Goal: Task Accomplishment & Management: Complete application form

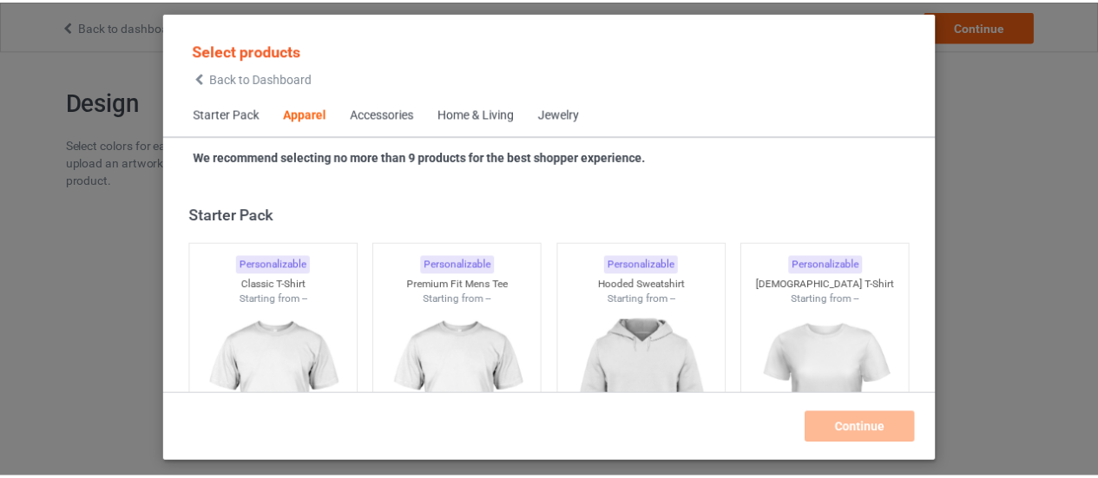
scroll to position [647, 0]
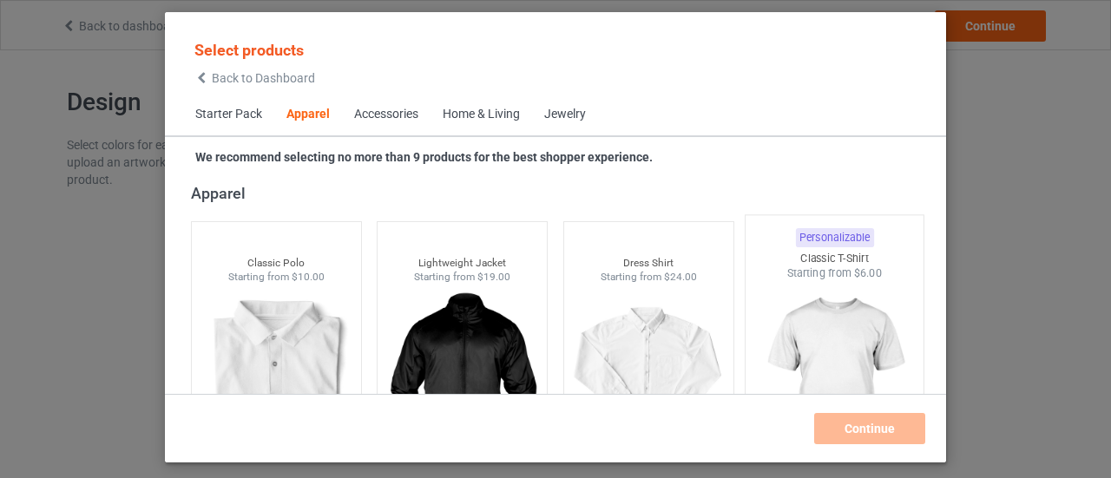
click at [844, 340] on img at bounding box center [834, 383] width 163 height 204
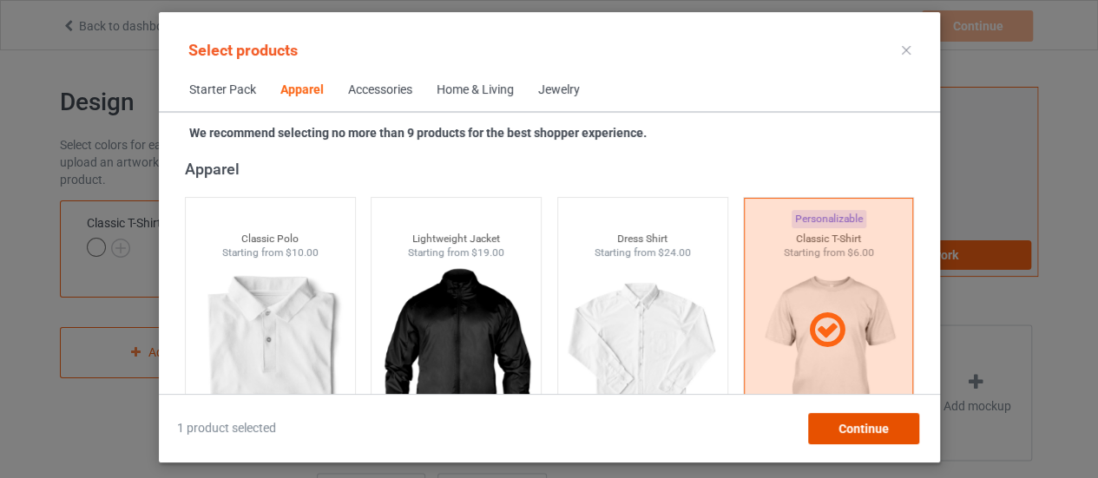
click at [861, 435] on span "Continue" at bounding box center [863, 429] width 50 height 14
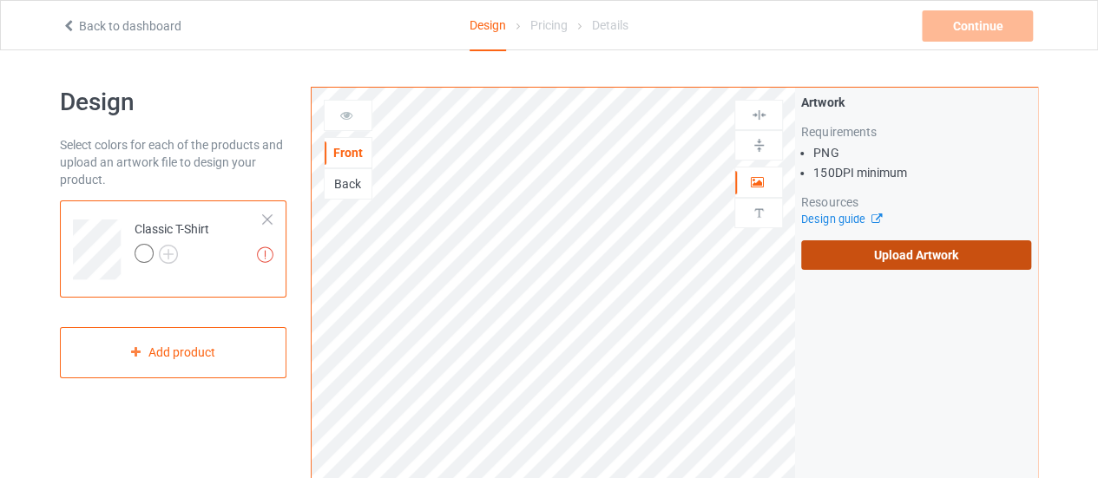
click at [909, 260] on label "Upload Artwork" at bounding box center [916, 255] width 230 height 30
click at [0, 0] on input "Upload Artwork" at bounding box center [0, 0] width 0 height 0
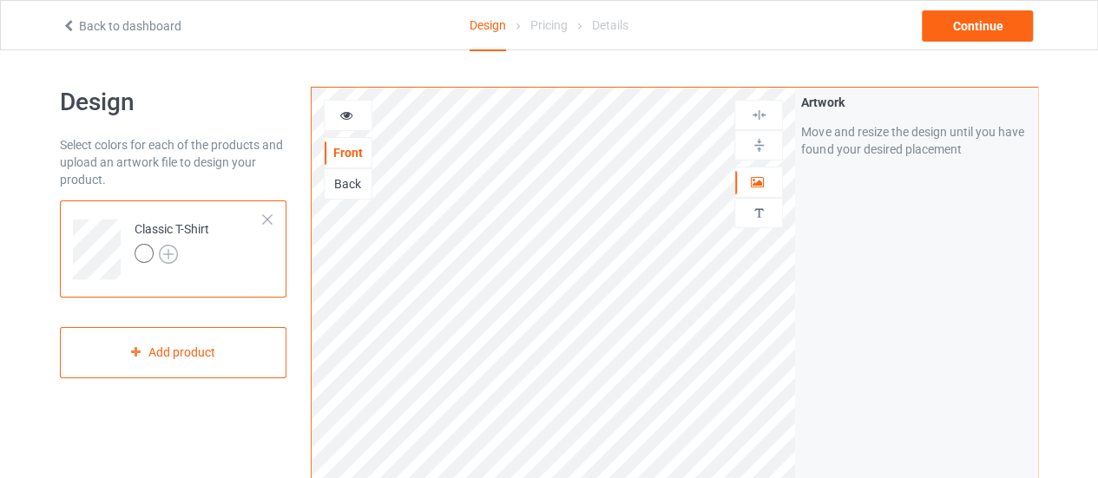
click at [168, 259] on img at bounding box center [168, 254] width 19 height 19
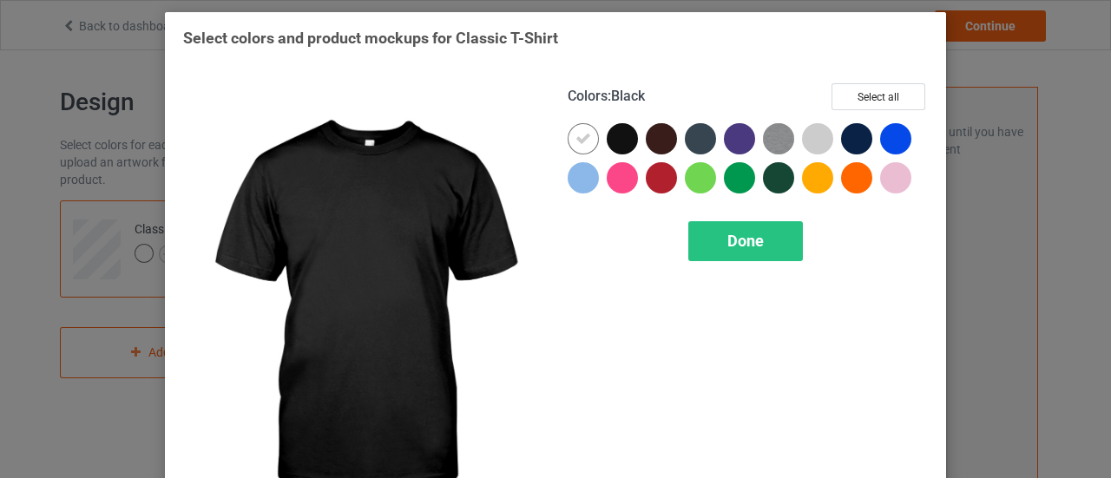
click at [620, 141] on div at bounding box center [622, 138] width 31 height 31
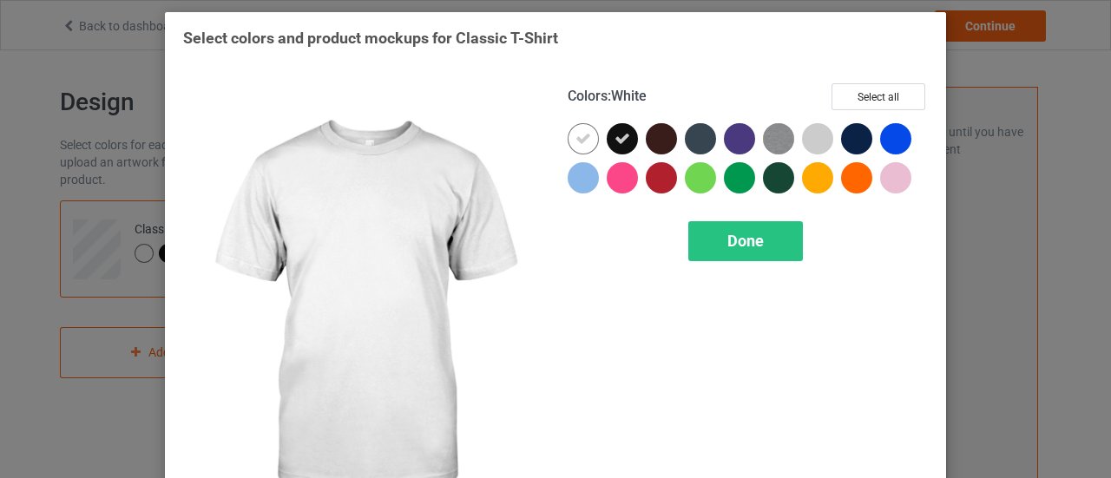
click at [575, 138] on icon at bounding box center [583, 139] width 16 height 16
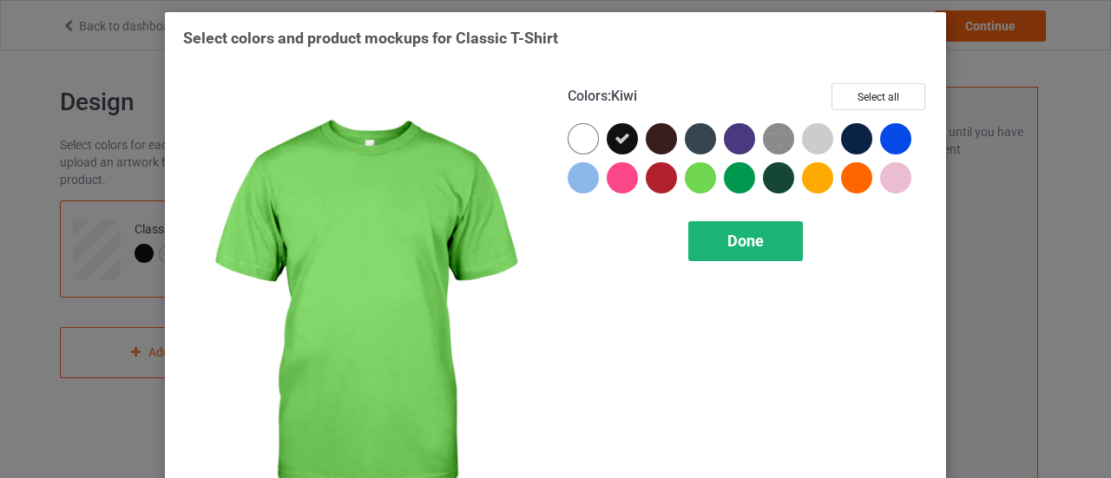
click at [733, 237] on span "Done" at bounding box center [745, 241] width 36 height 18
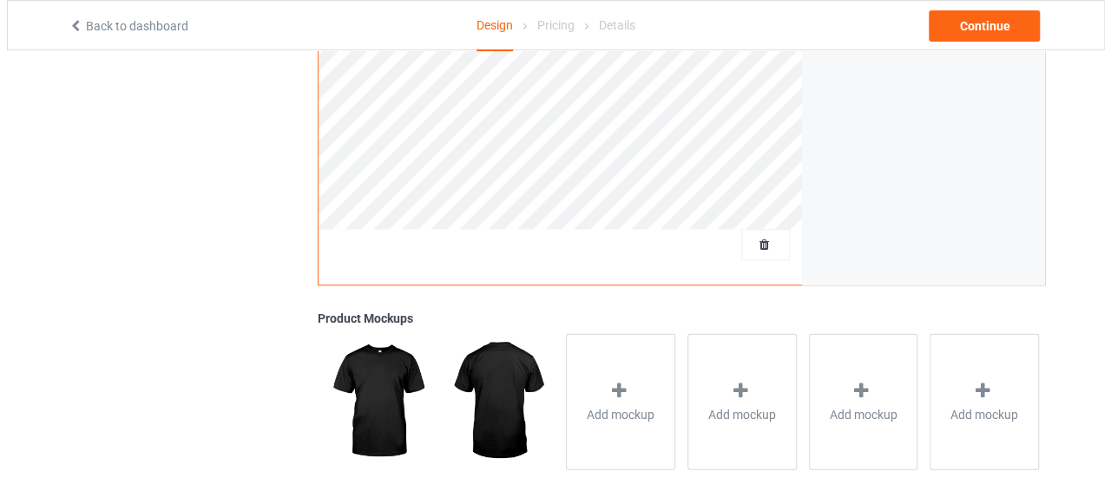
scroll to position [499, 0]
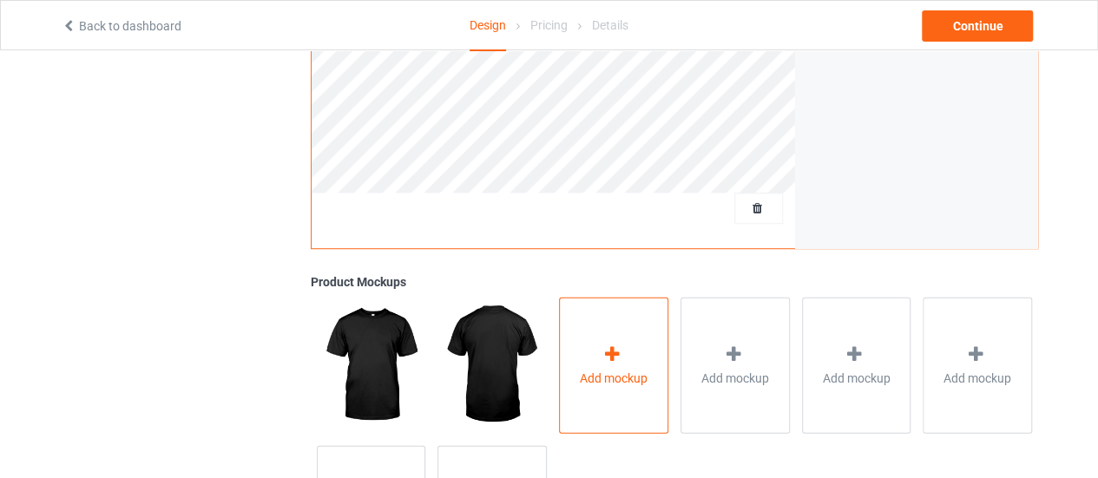
click at [632, 336] on div "Add mockup" at bounding box center [613, 365] width 109 height 136
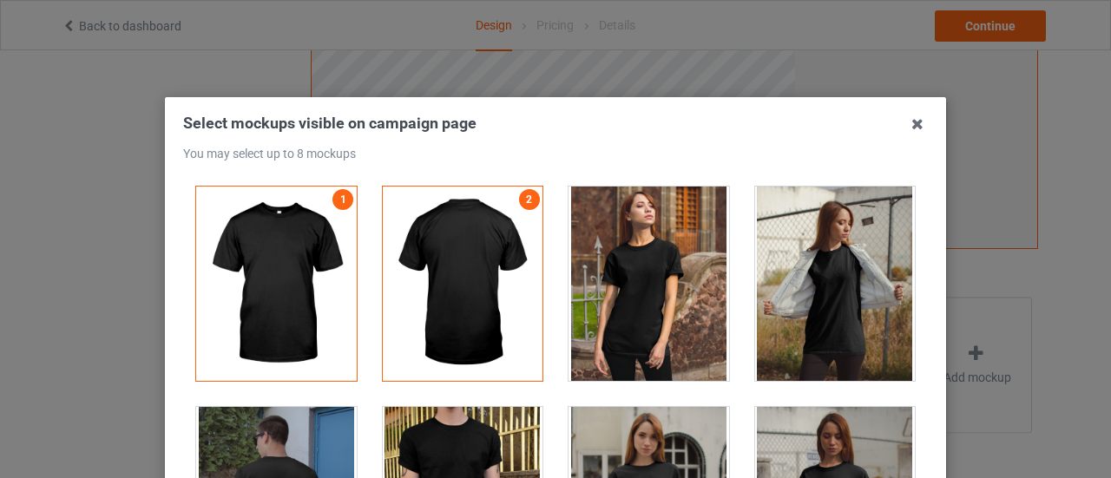
click at [639, 155] on div "You may select up to 8 mockups" at bounding box center [555, 154] width 745 height 16
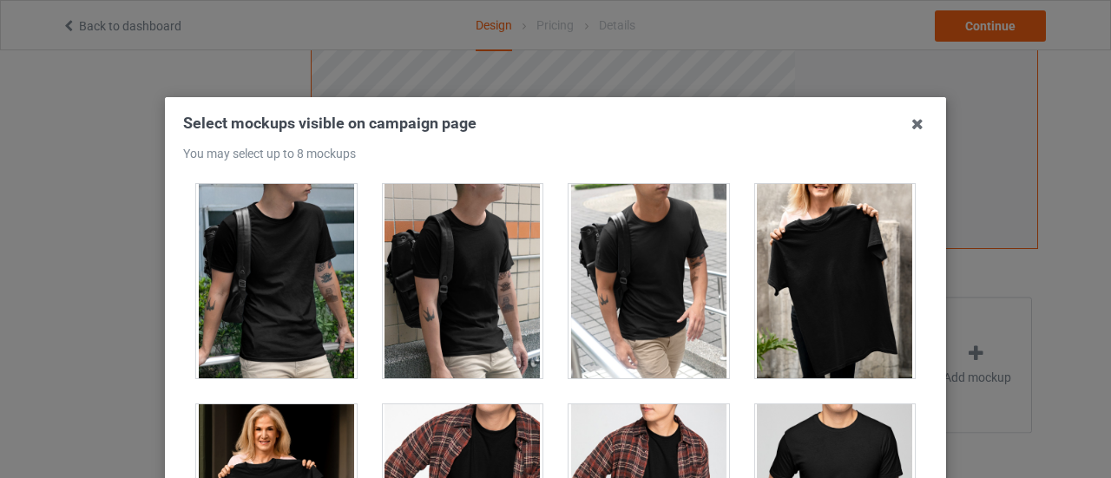
scroll to position [4612, 0]
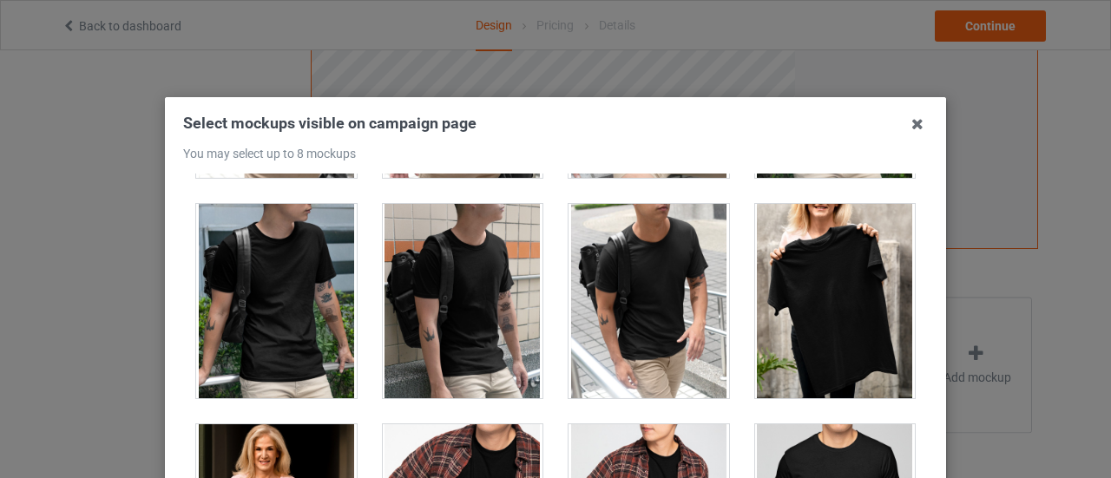
click at [835, 289] on div at bounding box center [835, 301] width 161 height 194
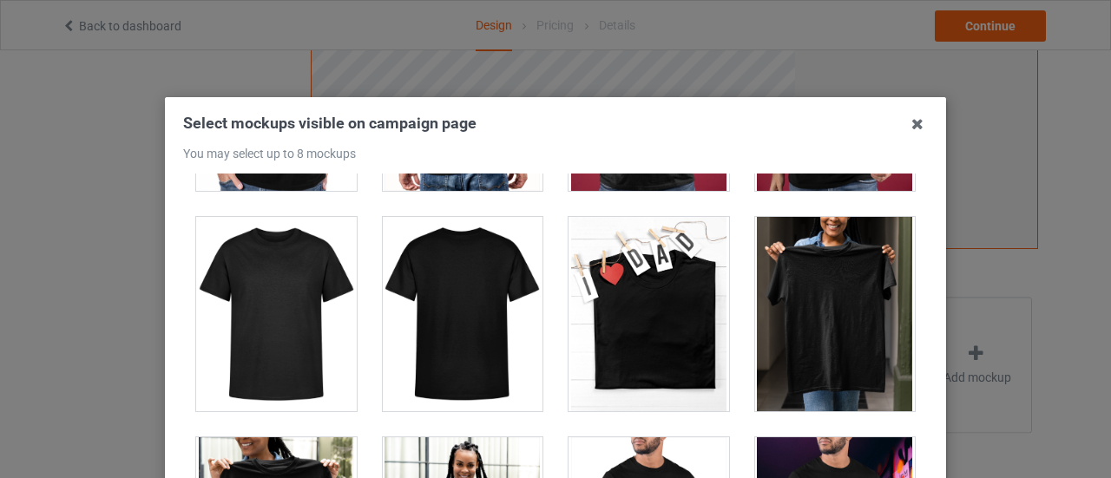
scroll to position [7709, 0]
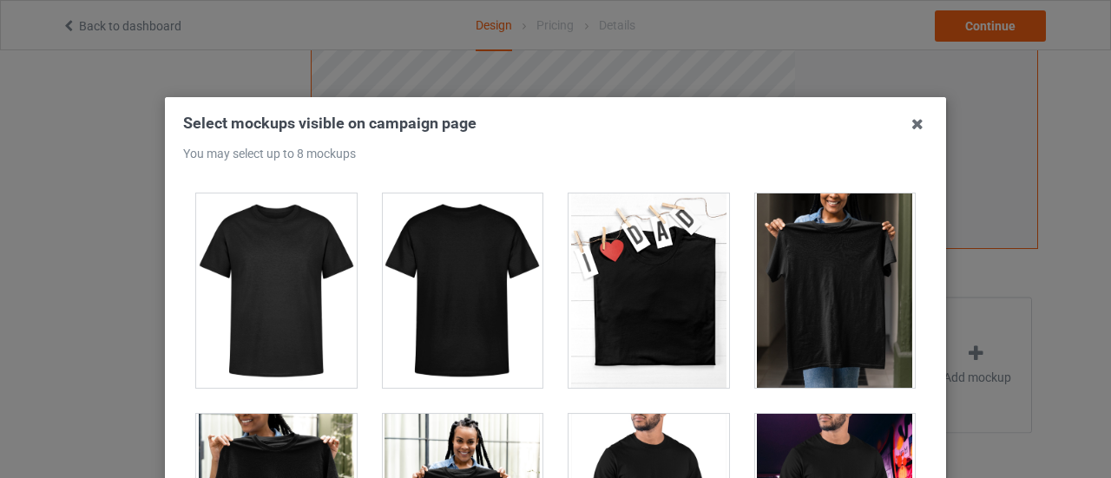
click at [837, 254] on div at bounding box center [835, 291] width 161 height 194
click at [844, 271] on div at bounding box center [835, 291] width 161 height 194
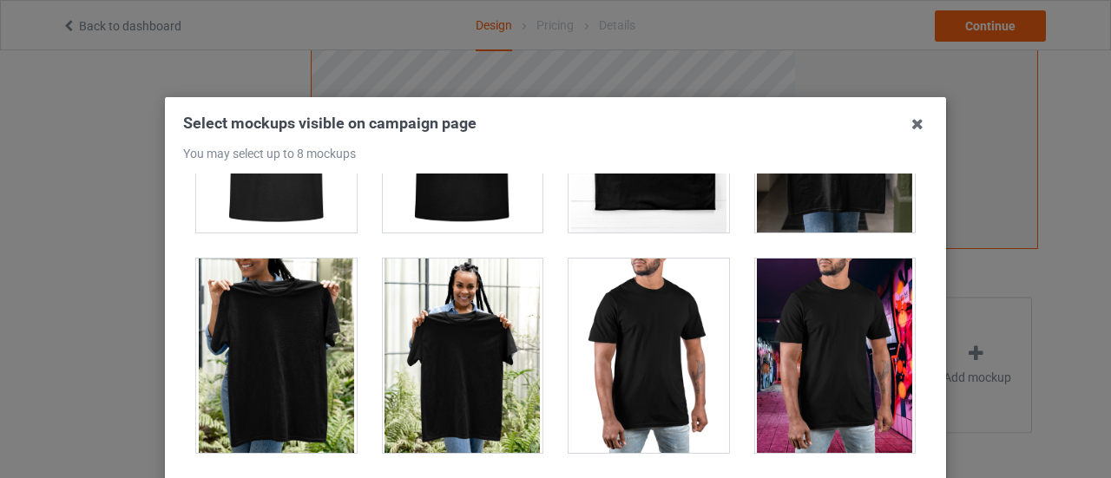
scroll to position [7872, 0]
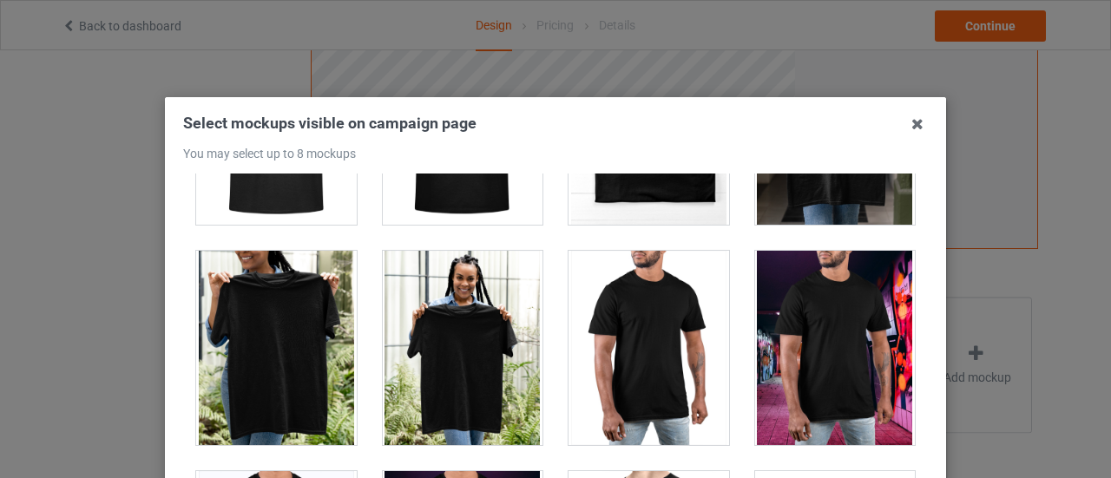
click at [260, 336] on div at bounding box center [276, 348] width 161 height 194
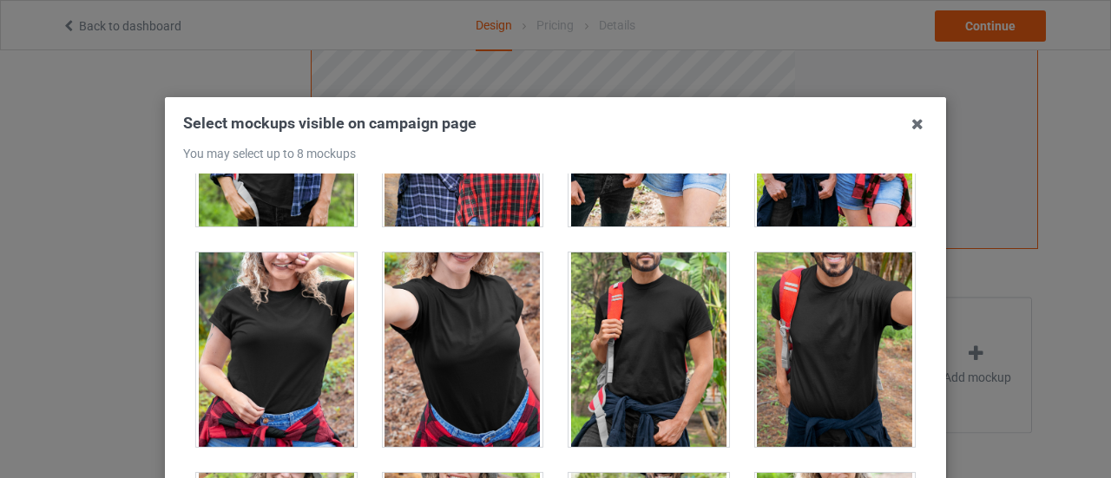
scroll to position [19553, 0]
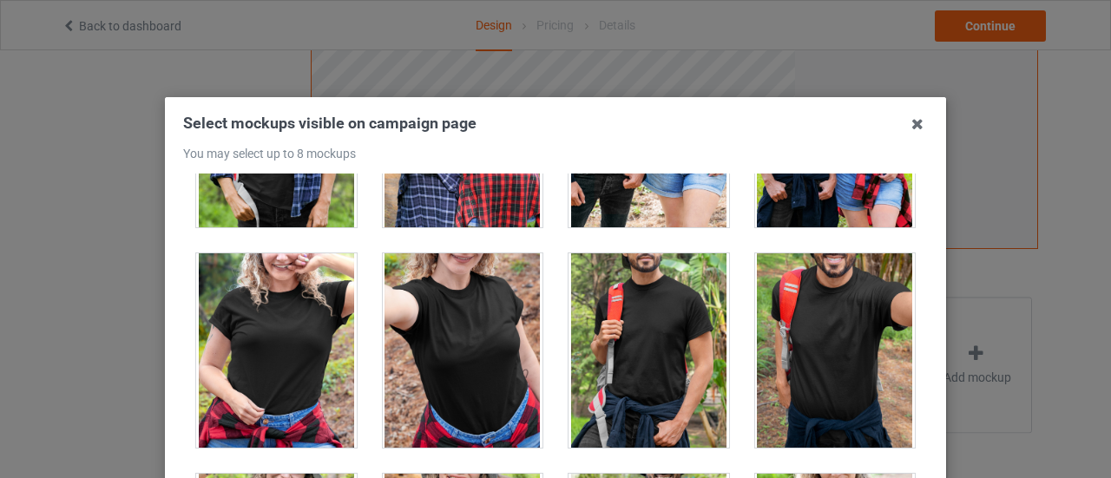
click at [473, 301] on div at bounding box center [463, 350] width 161 height 194
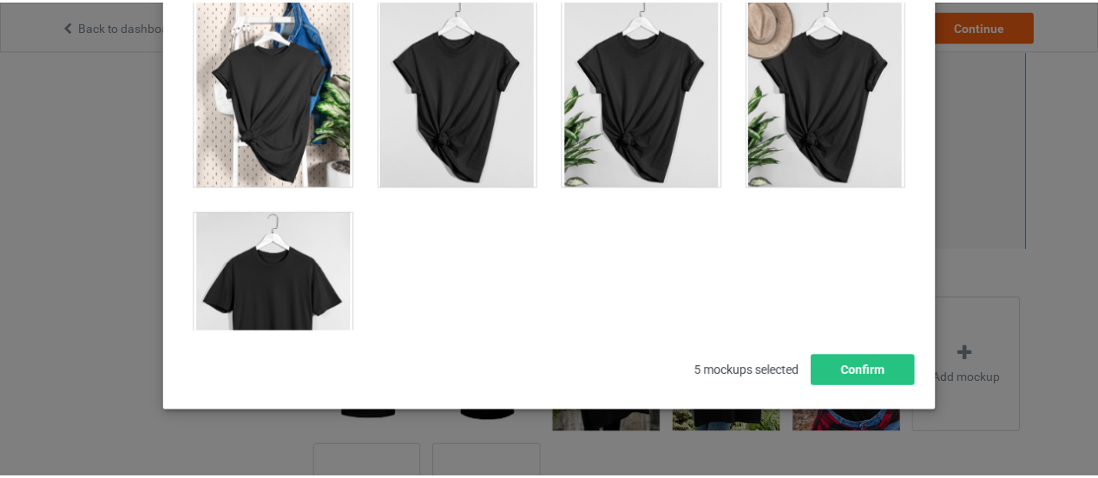
scroll to position [254, 0]
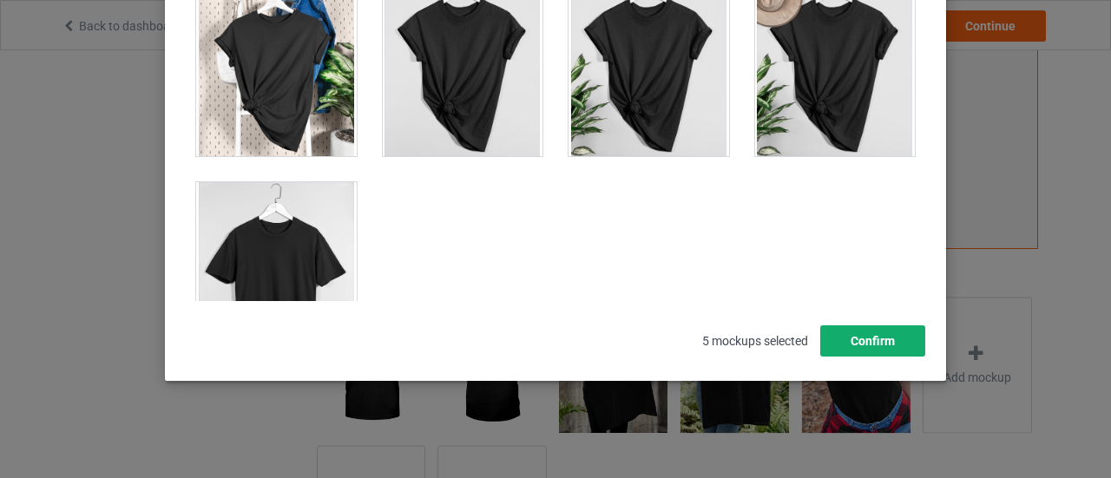
click at [866, 343] on button "Confirm" at bounding box center [872, 340] width 105 height 31
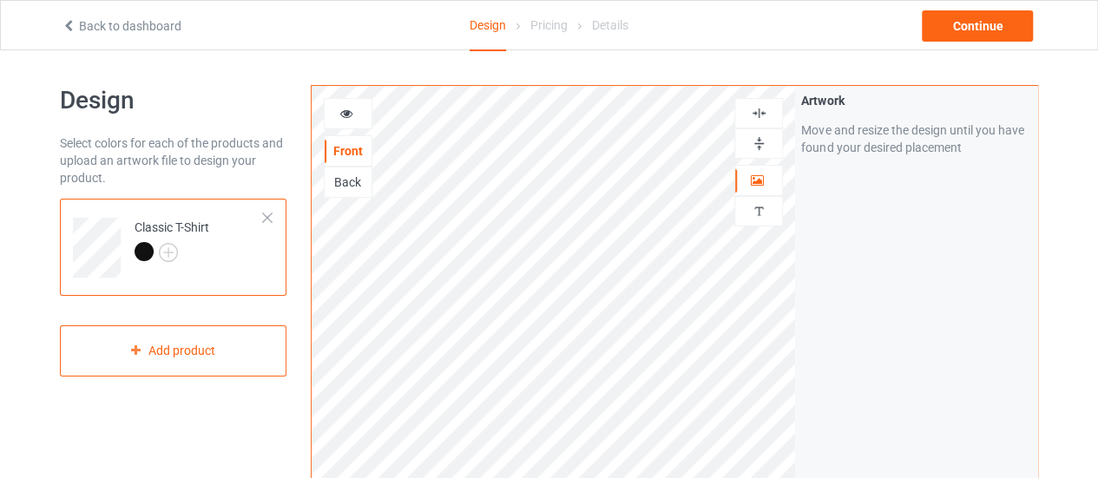
scroll to position [0, 0]
click at [759, 109] on img at bounding box center [759, 115] width 16 height 16
click at [759, 140] on img at bounding box center [759, 145] width 16 height 16
click at [979, 25] on div "Continue" at bounding box center [977, 25] width 111 height 31
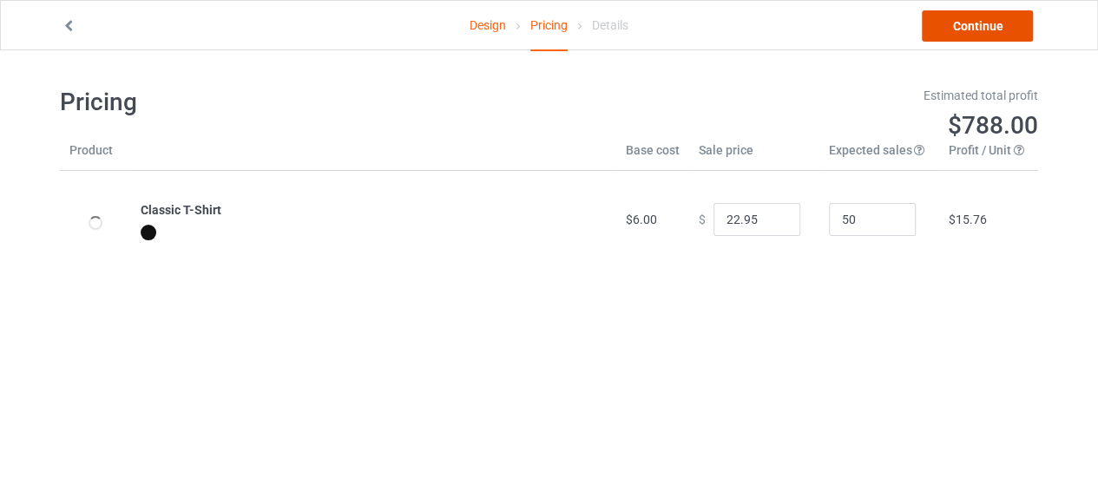
click at [989, 23] on link "Continue" at bounding box center [977, 25] width 111 height 31
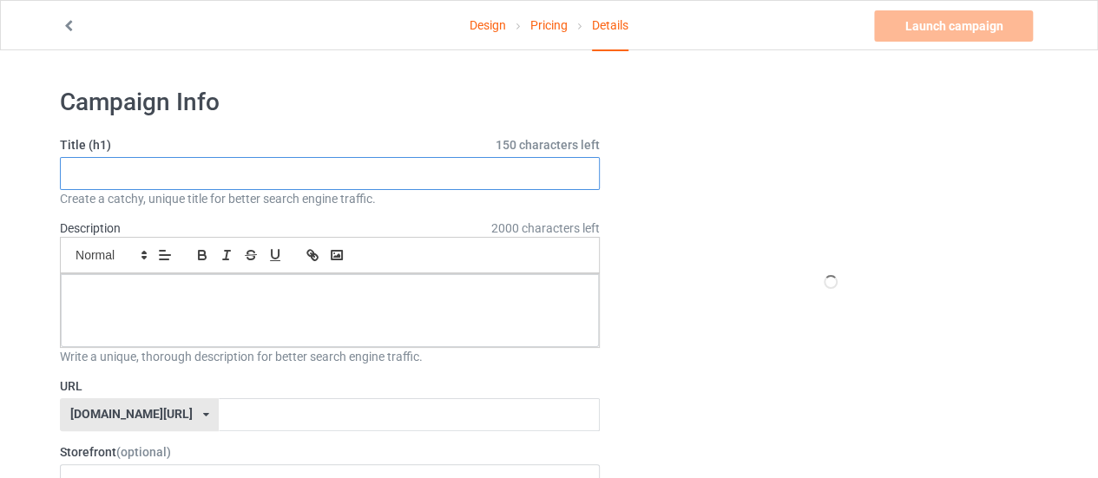
click at [423, 171] on input "text" at bounding box center [330, 173] width 540 height 33
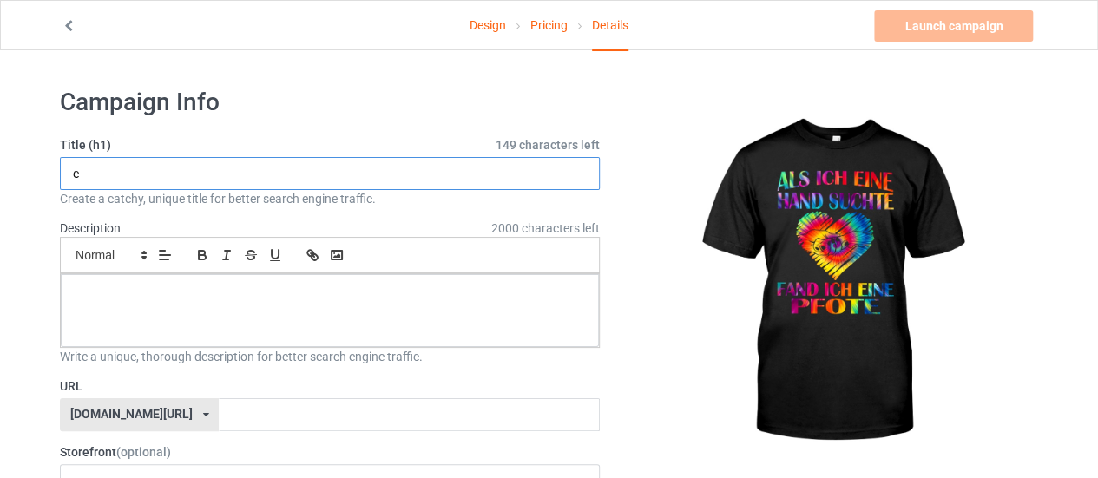
type input "found a paw"
paste input "found a paw"
type input "found a paw"
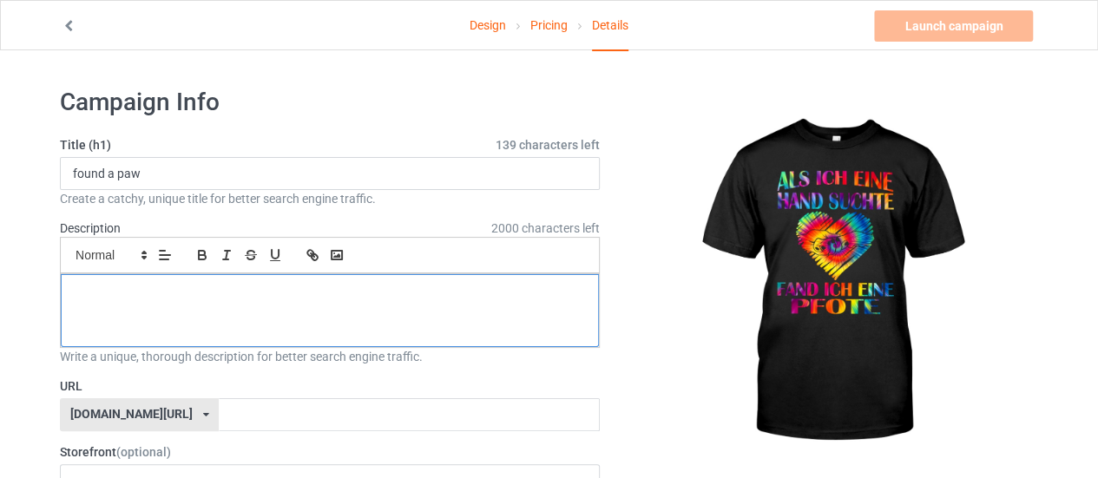
click at [357, 304] on div at bounding box center [330, 310] width 538 height 73
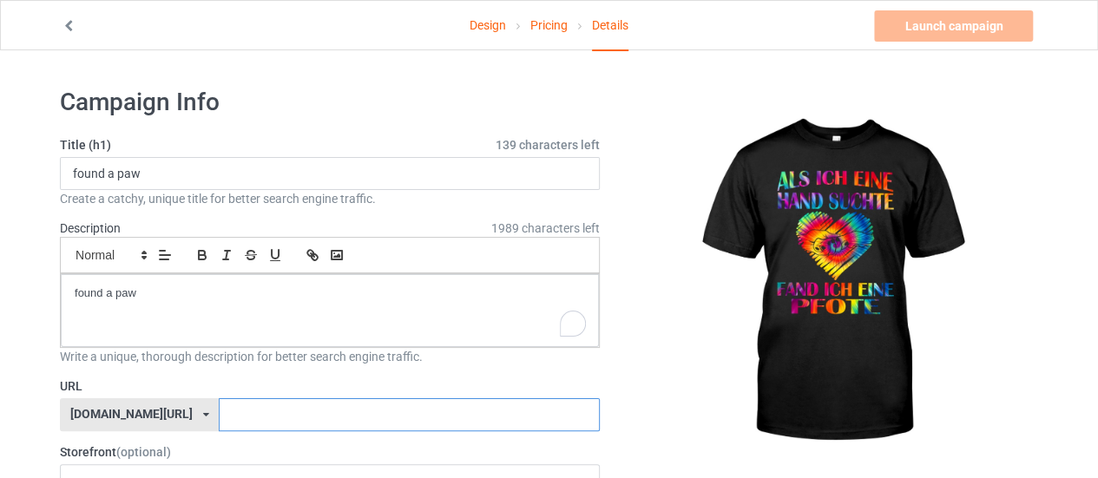
click at [289, 404] on input "text" at bounding box center [409, 414] width 380 height 33
paste input "found a paw"
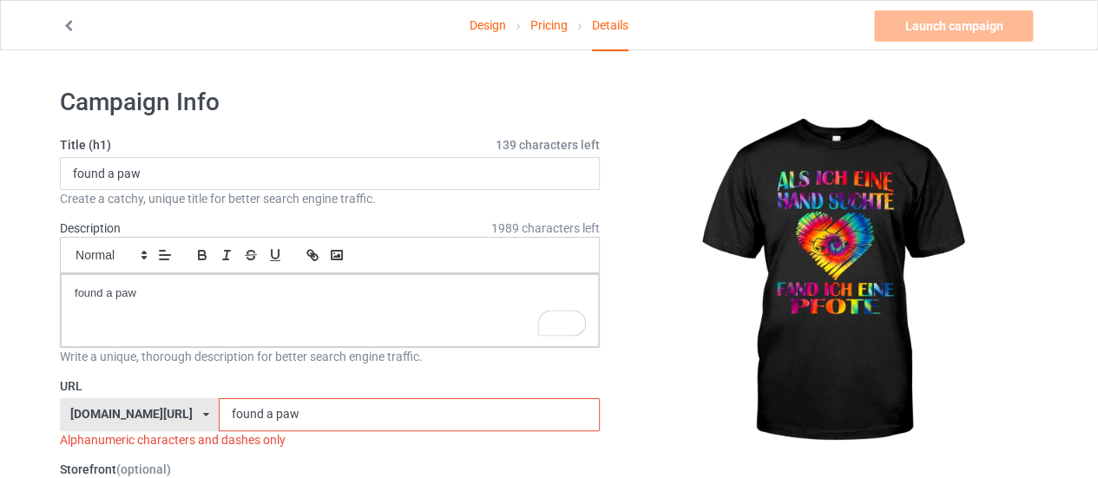
click at [227, 412] on input "found a paw" at bounding box center [409, 414] width 380 height 33
type input "found a-paw"
